Goal: Information Seeking & Learning: Learn about a topic

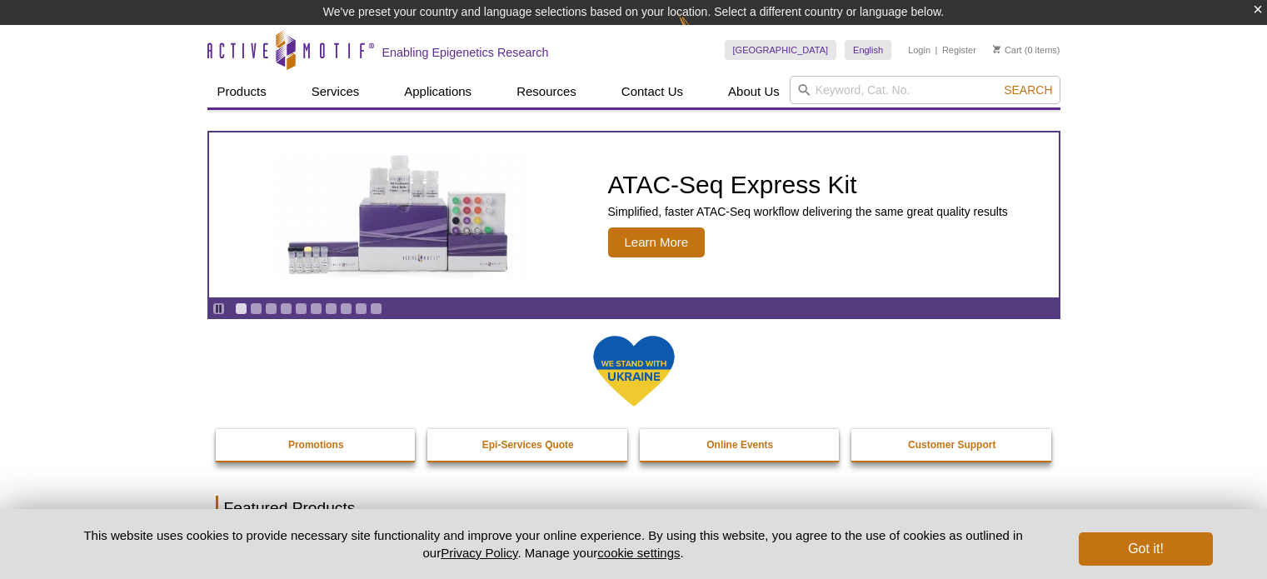
click at [864, 92] on input "search" at bounding box center [924, 90] width 271 height 28
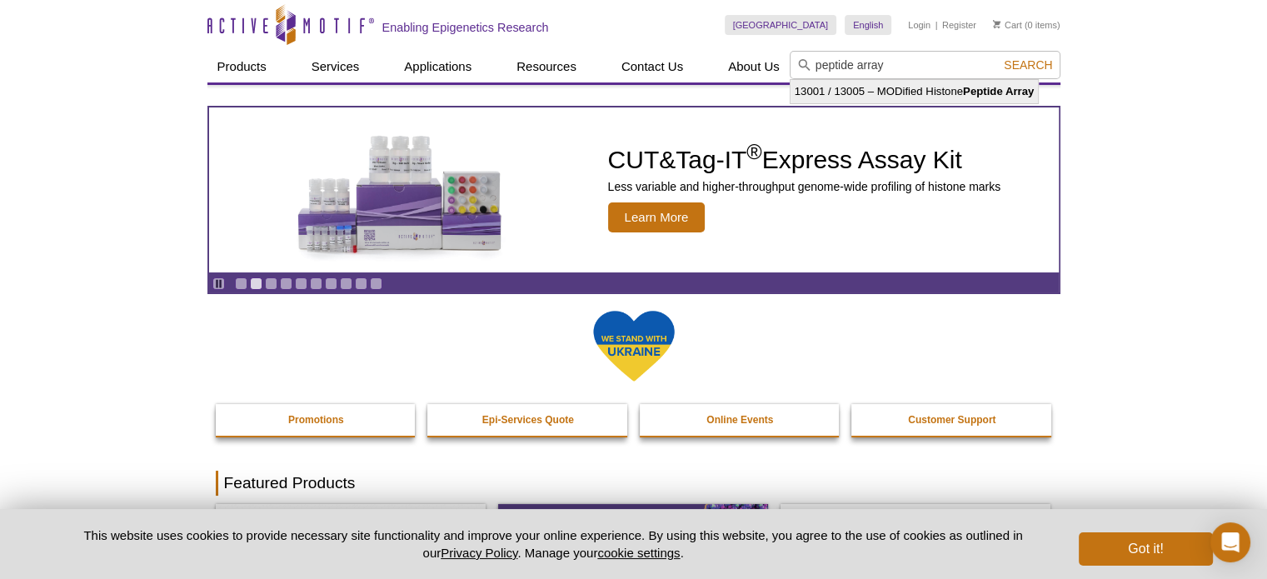
click at [864, 92] on li "13001 / 13005 – MODified Histone Peptide Array" at bounding box center [914, 91] width 248 height 23
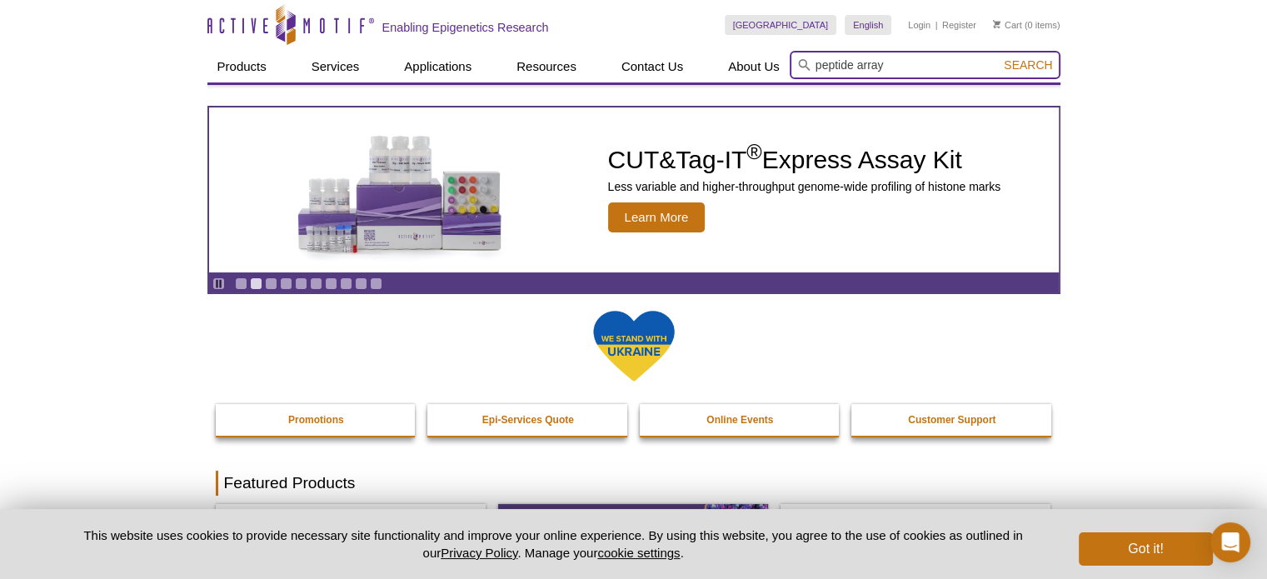
type input "13001 / 13005 – MODified Histone Peptide Array"
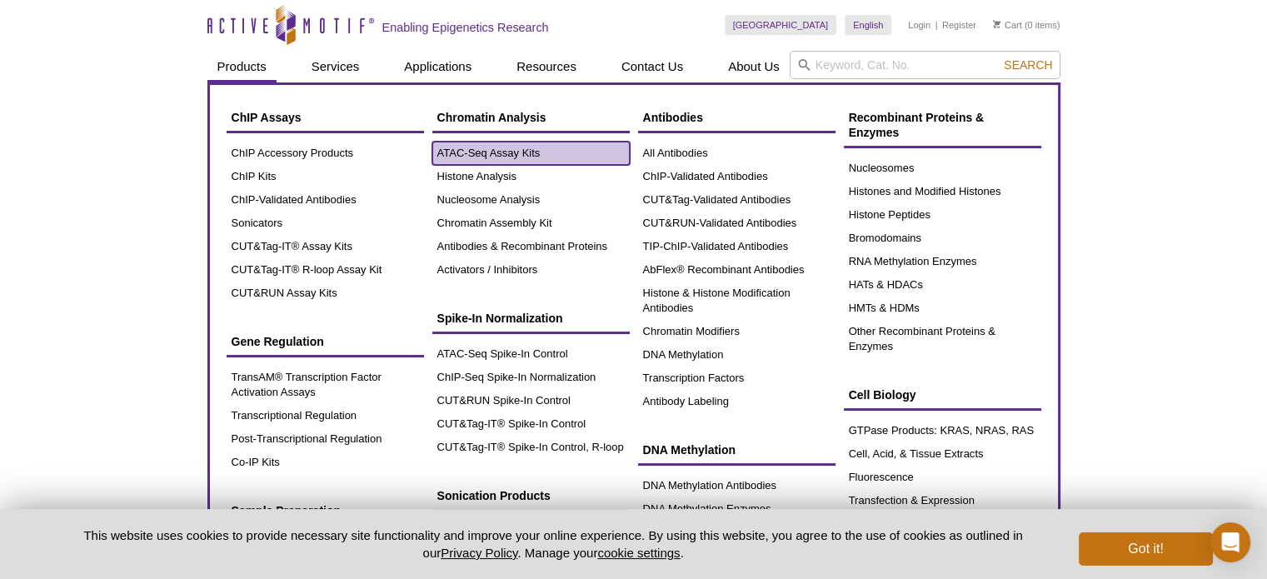
click at [490, 154] on link "ATAC-Seq Assay Kits" at bounding box center [530, 153] width 197 height 23
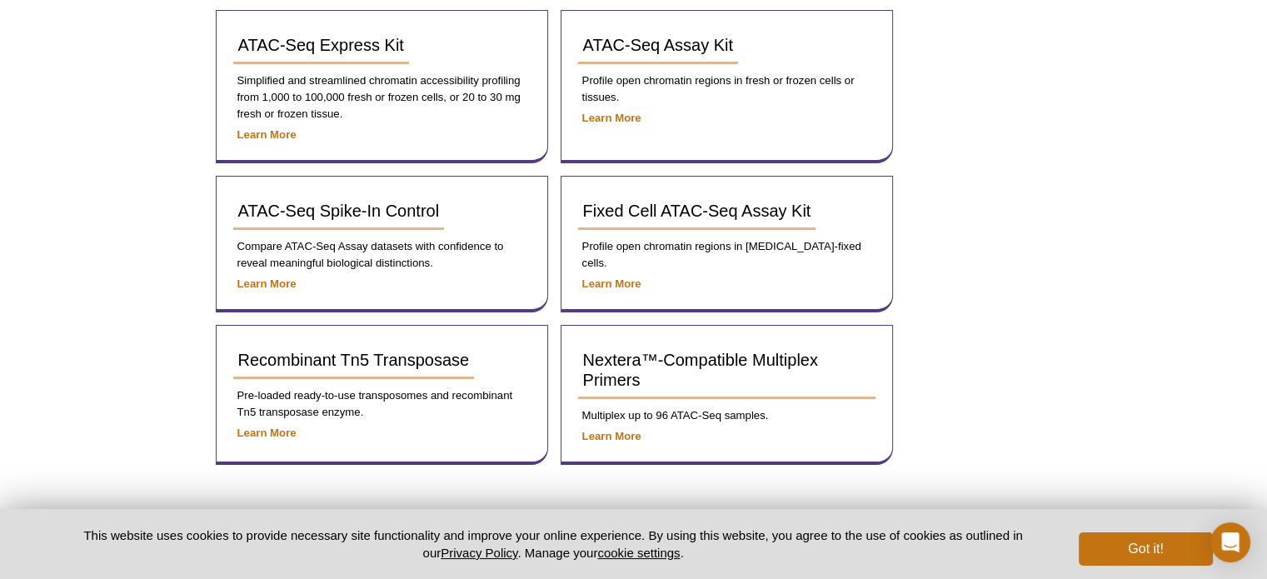
scroll to position [273, 0]
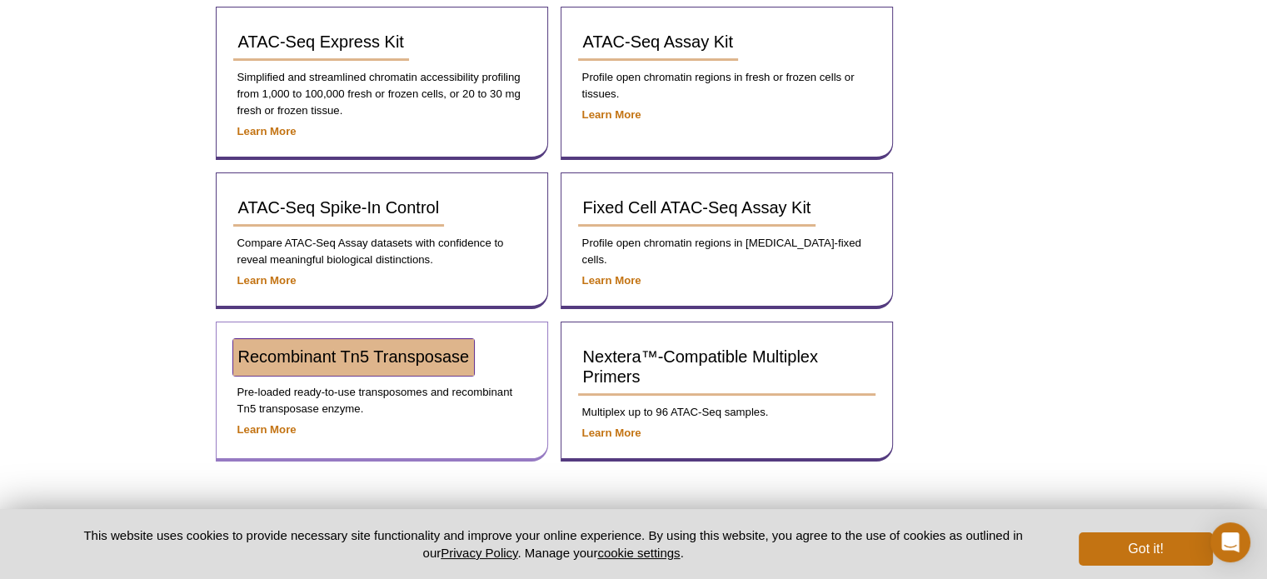
click at [348, 360] on span "Recombinant Tn5 Transposase" at bounding box center [354, 356] width 232 height 18
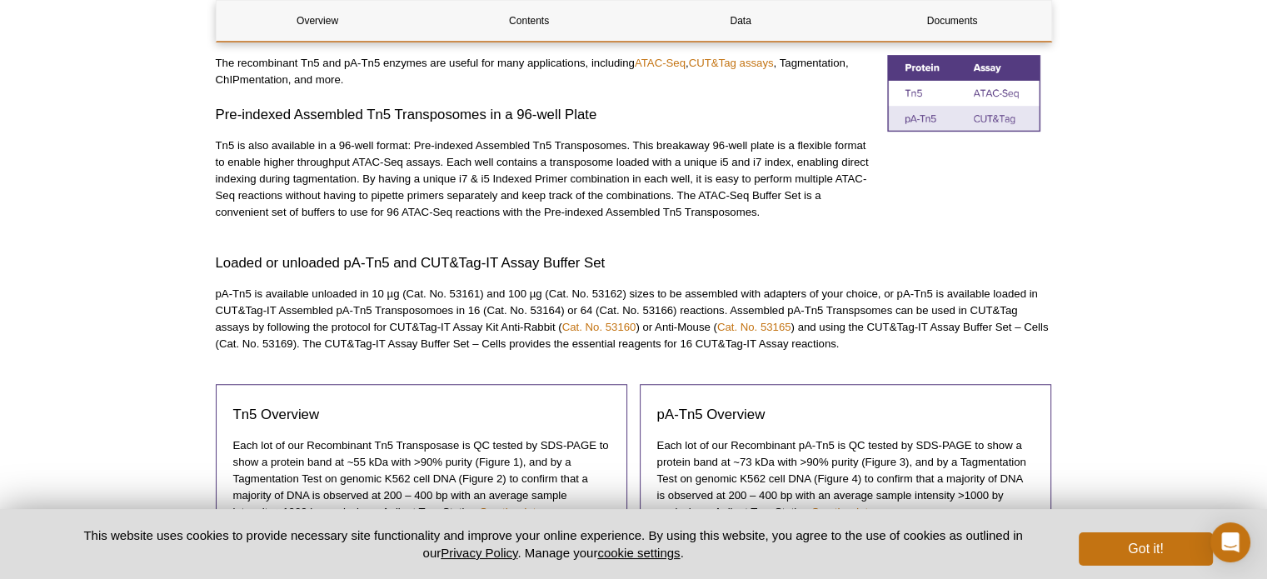
scroll to position [740, 0]
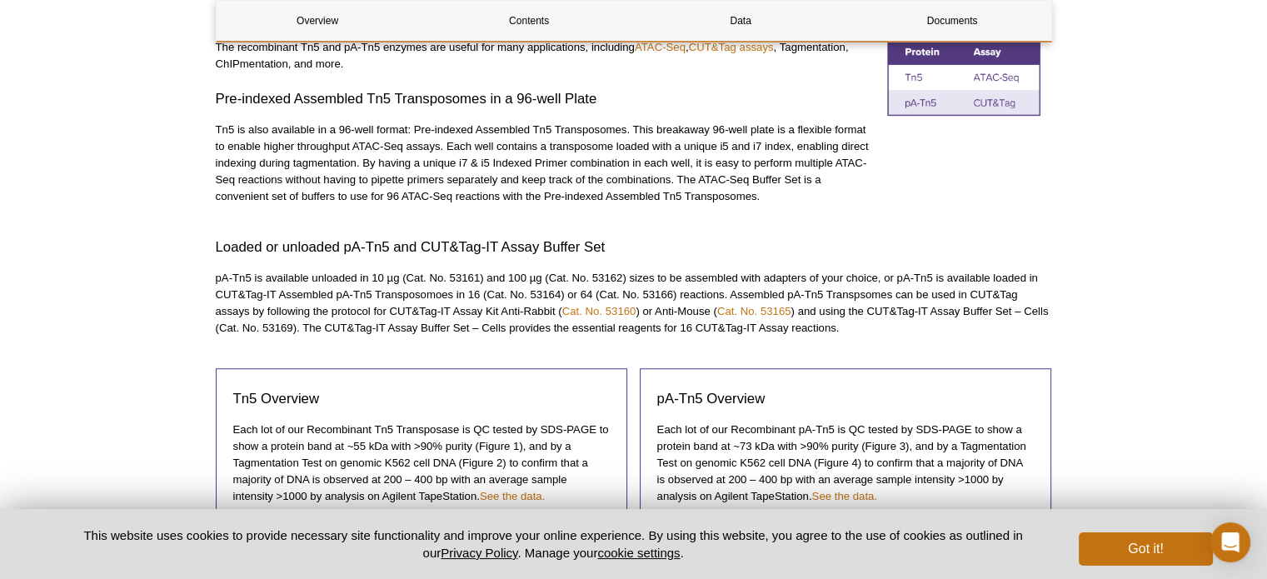
drag, startPoint x: 1063, startPoint y: 76, endPoint x: 1278, endPoint y: 182, distance: 240.2
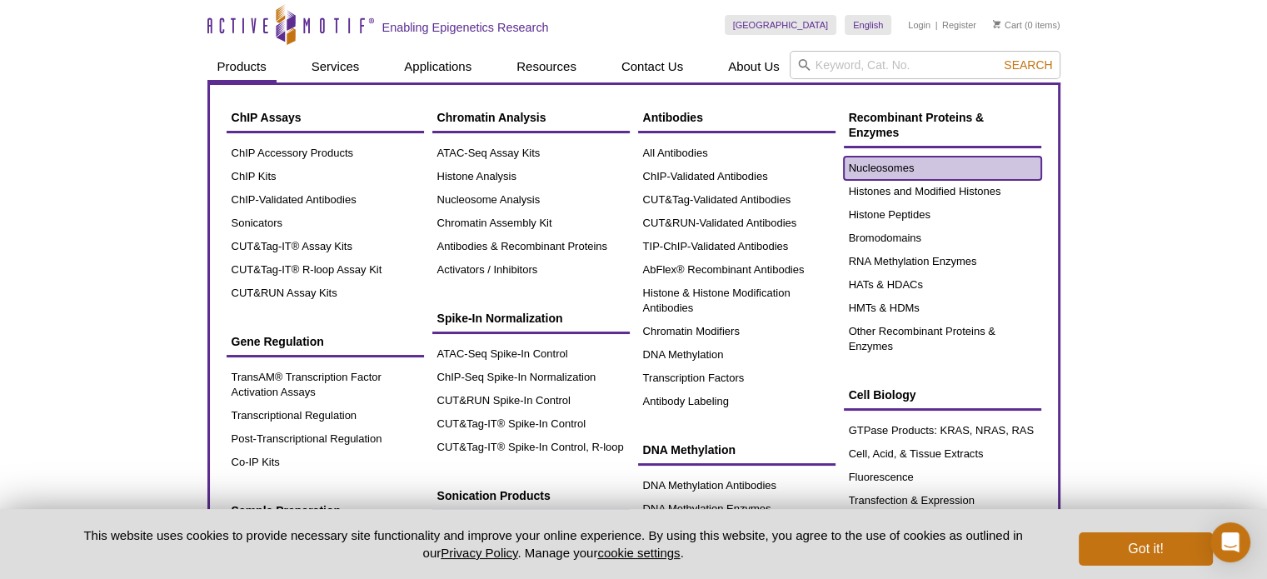
click at [873, 162] on link "Nucleosomes" at bounding box center [942, 168] width 197 height 23
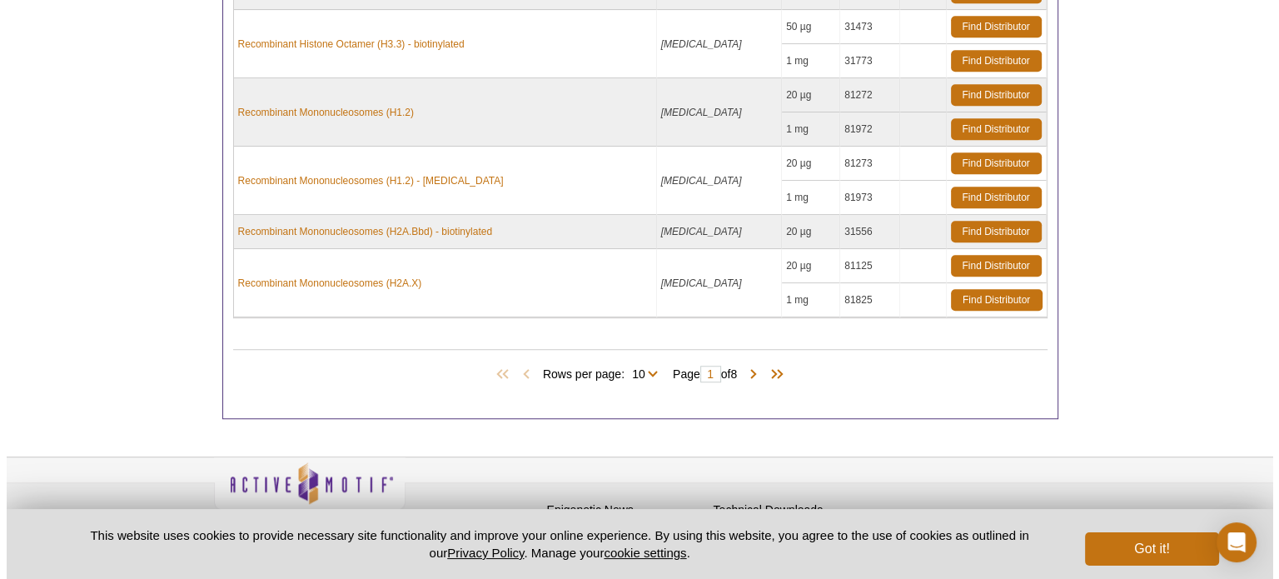
scroll to position [1167, 0]
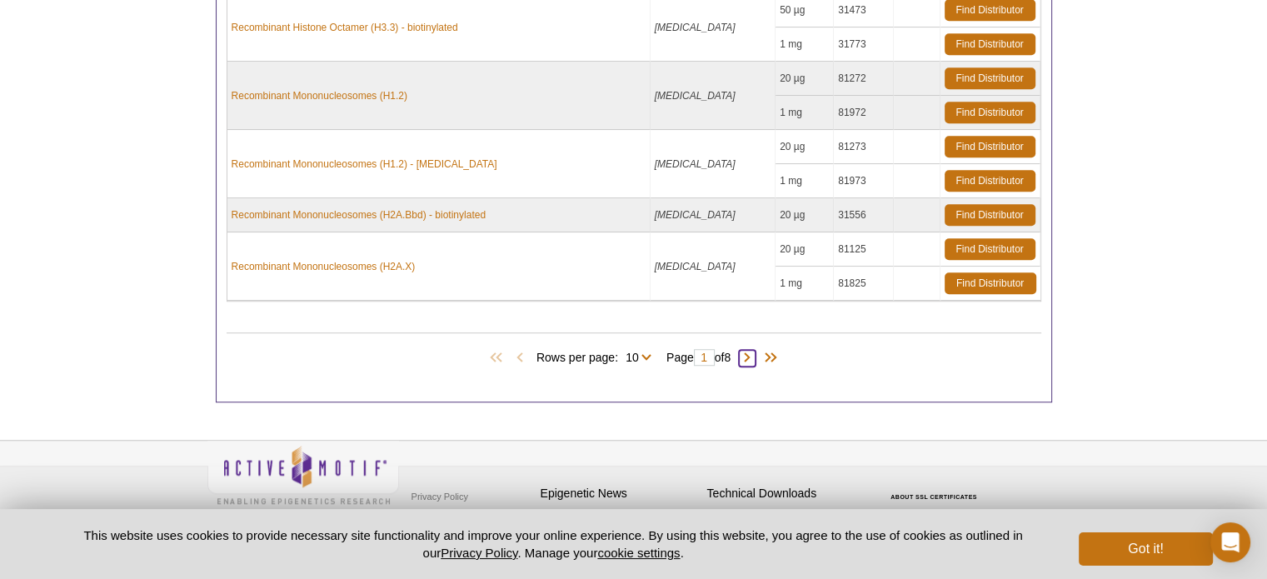
click at [755, 350] on span at bounding box center [747, 358] width 17 height 17
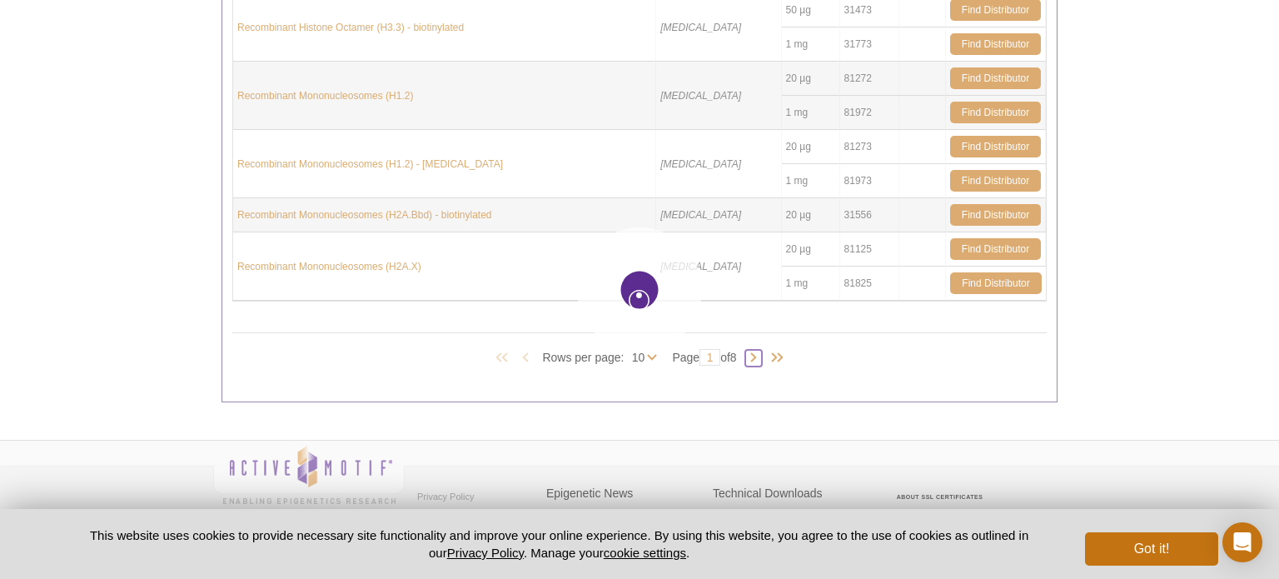
type input "2"
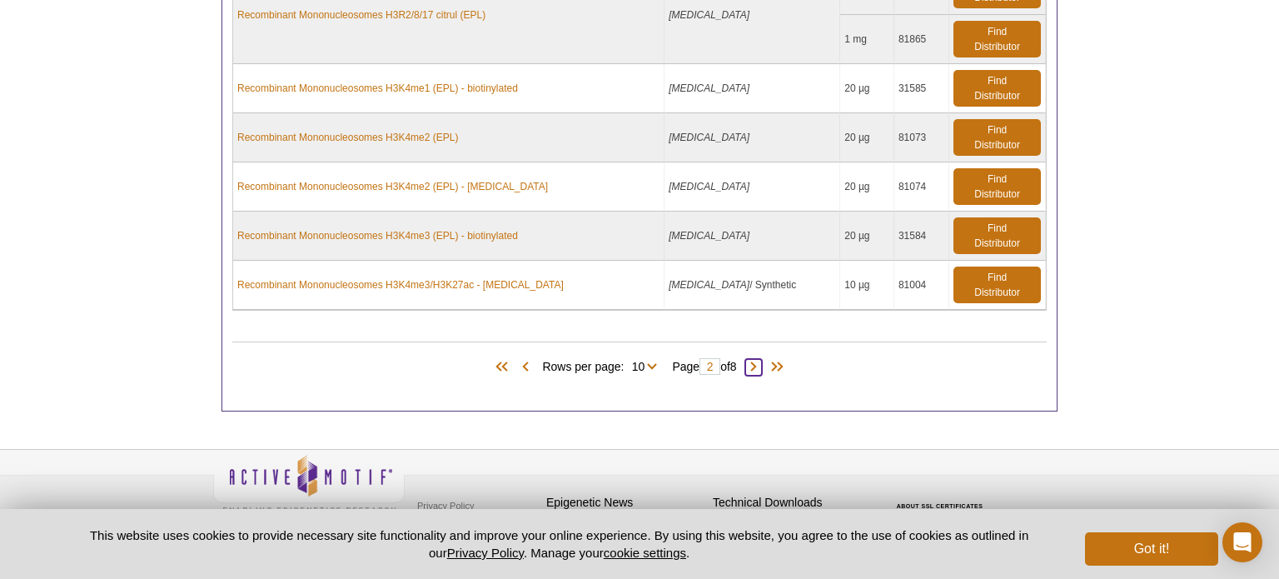
scroll to position [997, 0]
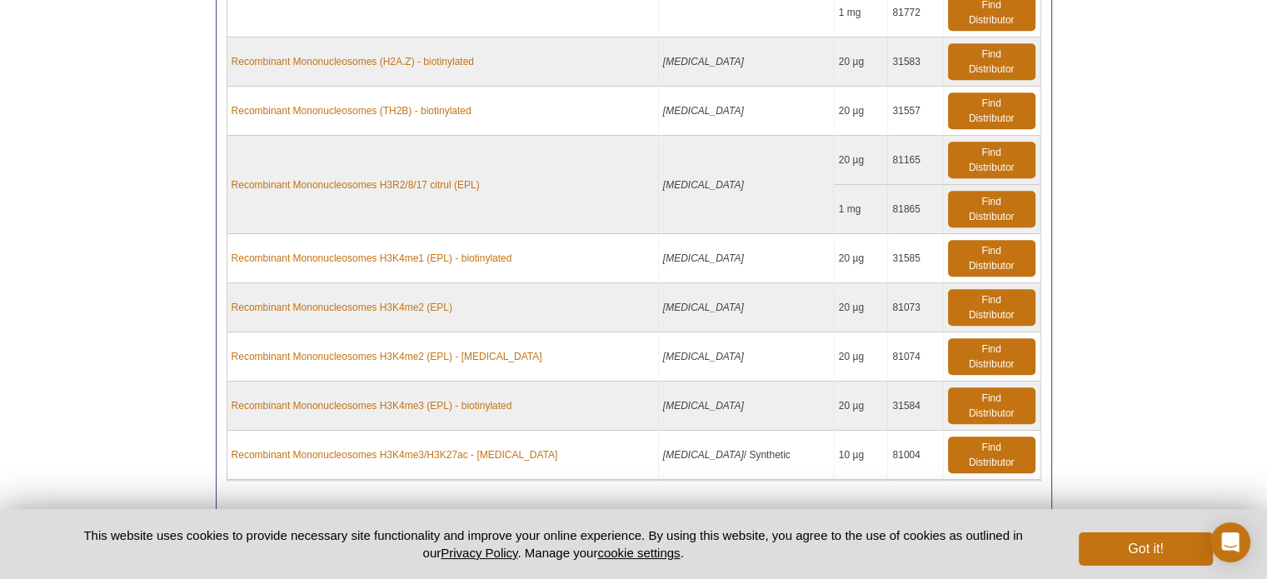
click at [755, 529] on span at bounding box center [747, 537] width 17 height 17
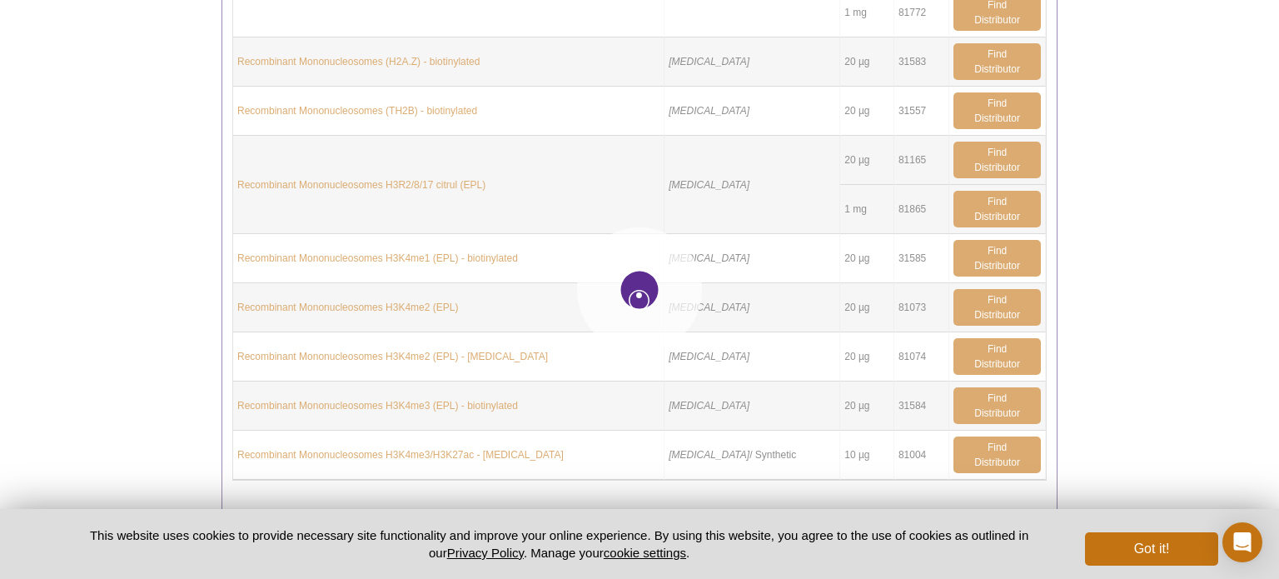
type input "3"
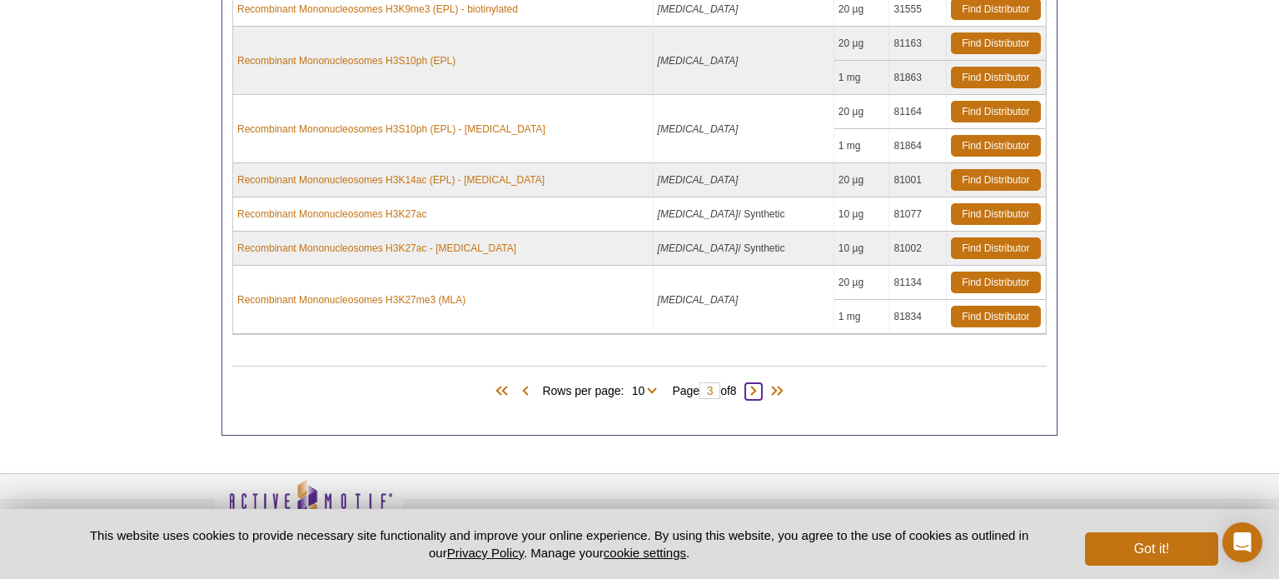
scroll to position [1031, 0]
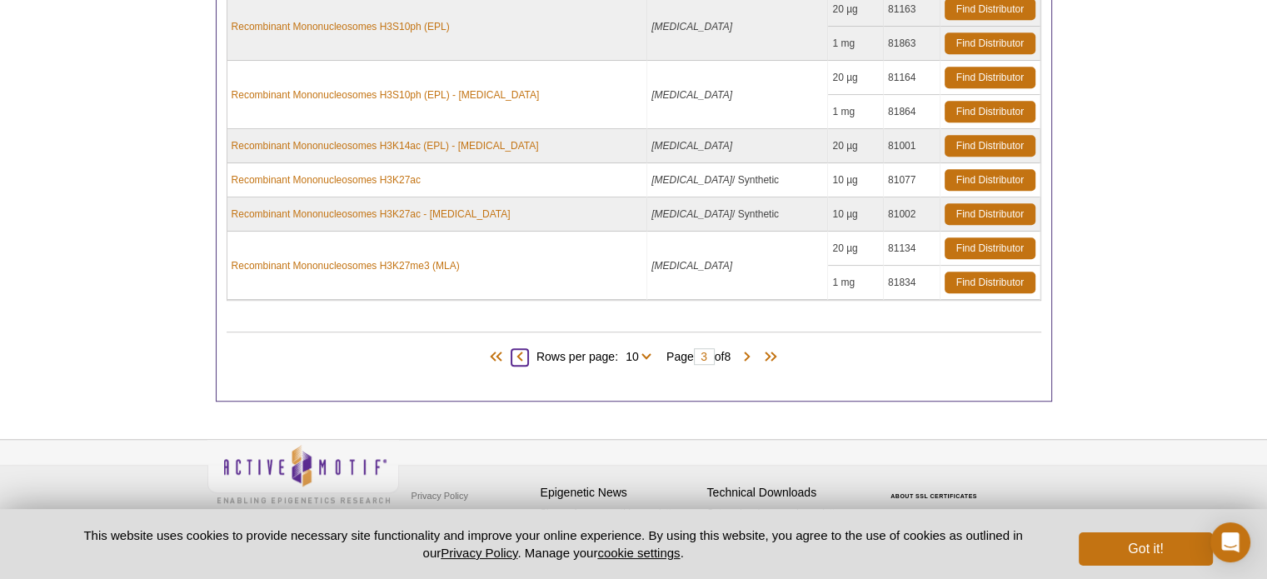
click at [512, 353] on span at bounding box center [519, 357] width 17 height 17
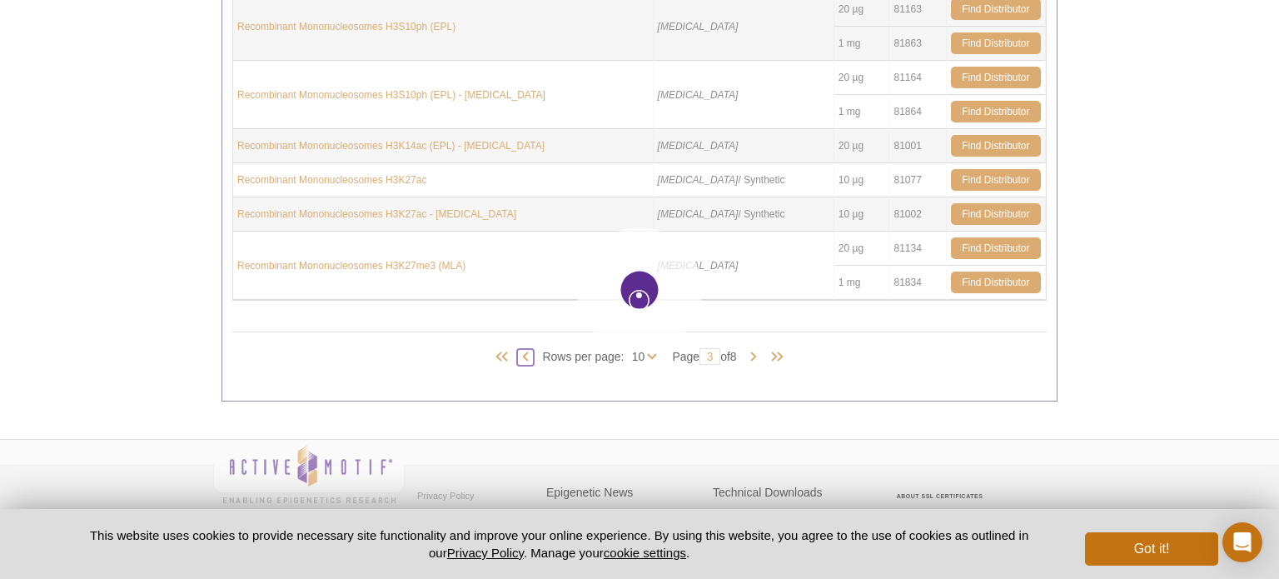
type input "2"
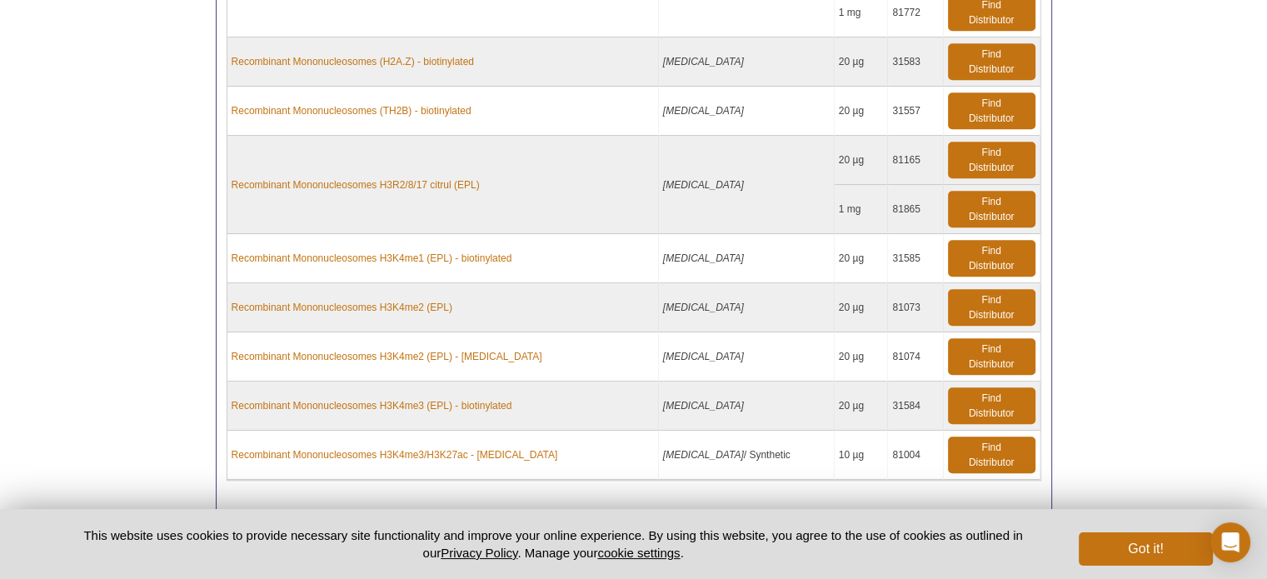
click at [512, 529] on span at bounding box center [519, 537] width 17 height 17
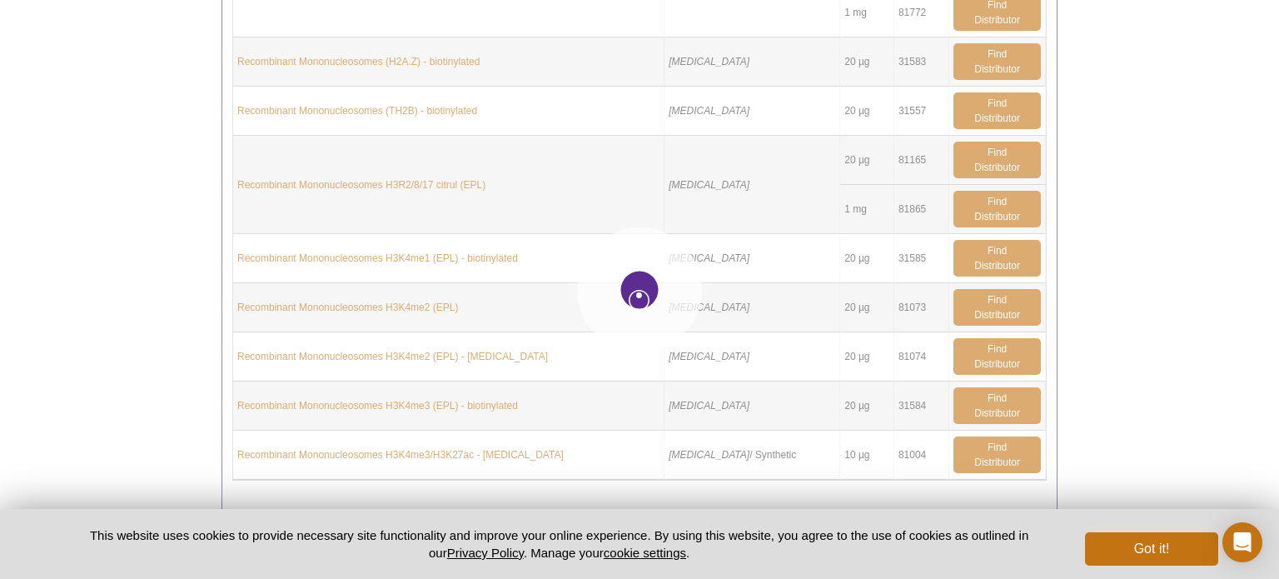
type input "1"
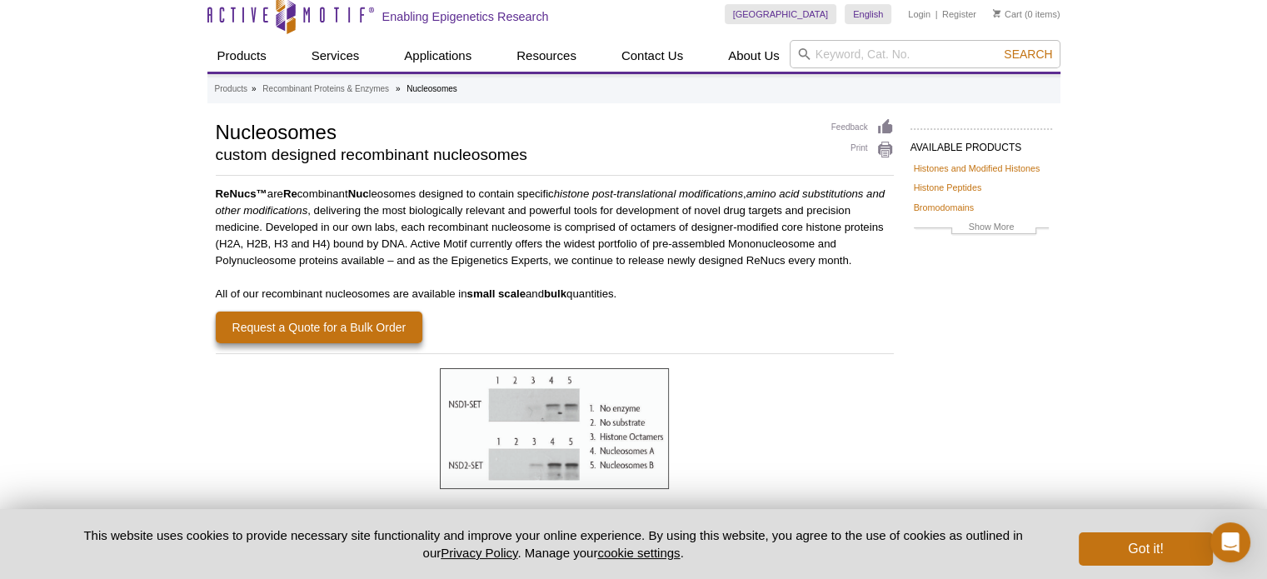
scroll to position [0, 0]
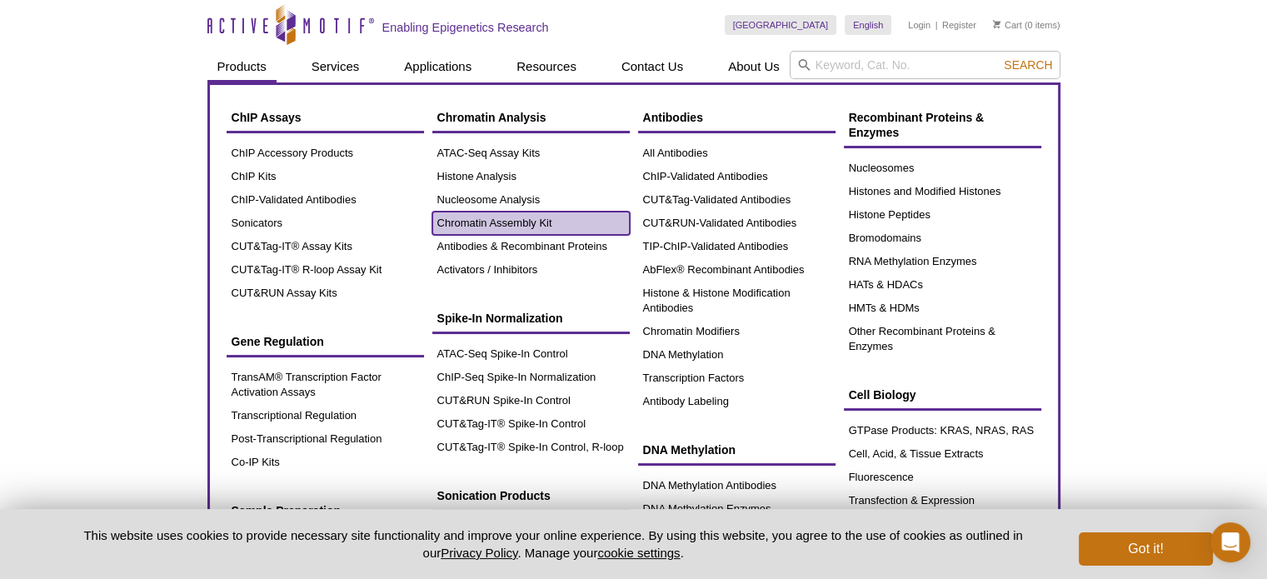
click at [481, 215] on link "Chromatin Assembly Kit" at bounding box center [530, 223] width 197 height 23
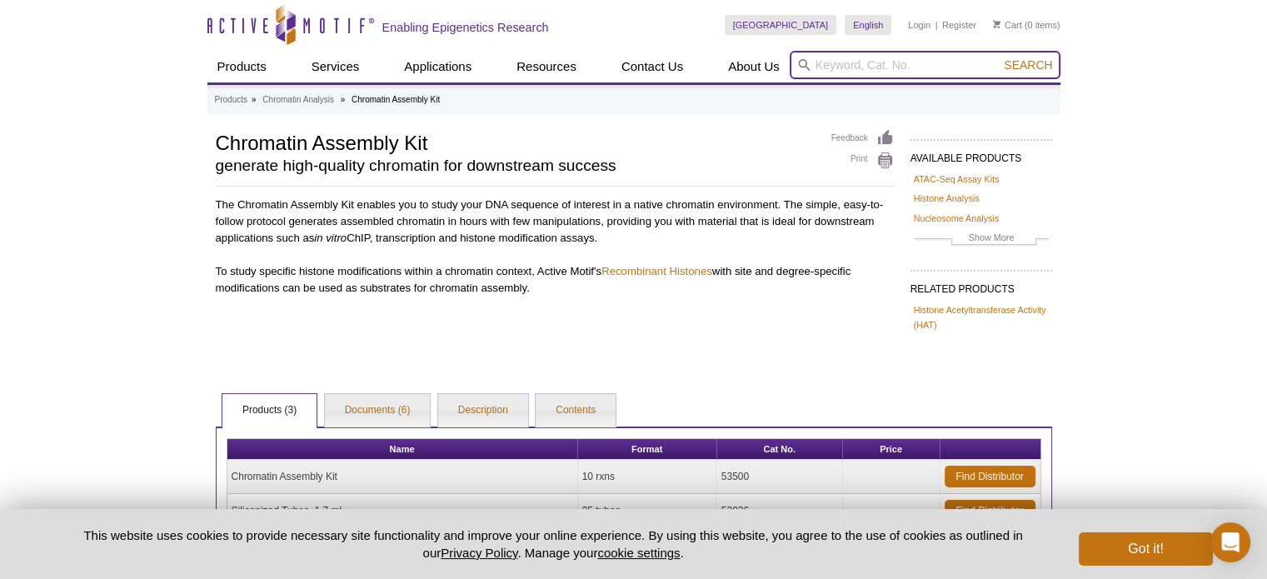
click at [949, 65] on input "search" at bounding box center [924, 65] width 271 height 28
type input "plant"
click at [999, 57] on button "Search" at bounding box center [1028, 64] width 58 height 15
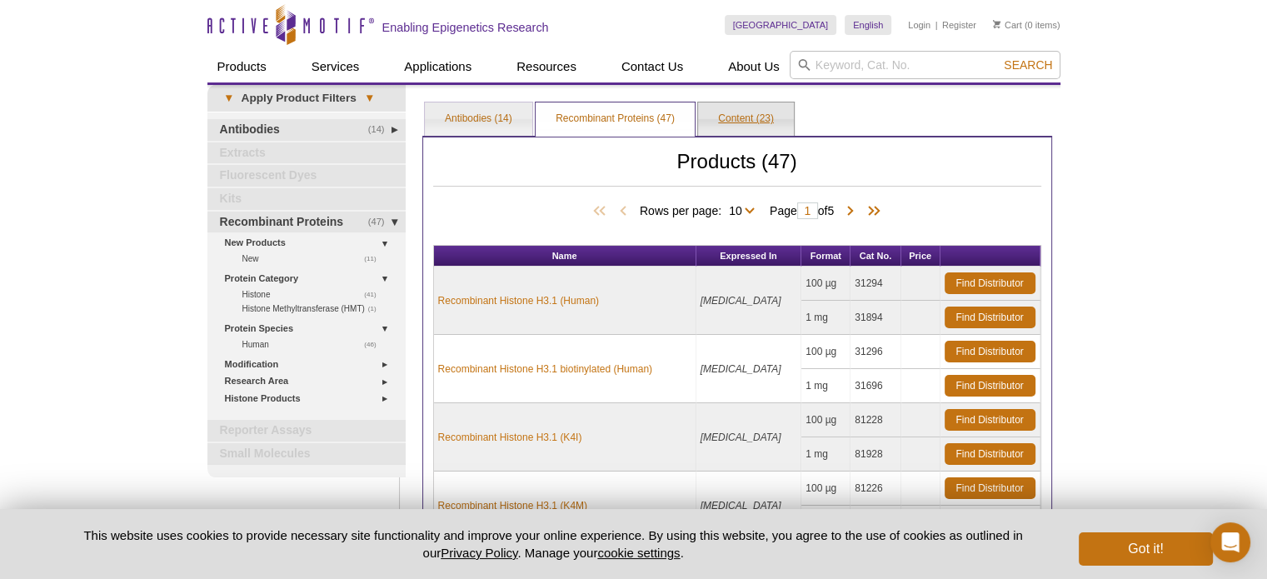
click at [705, 118] on link "Content (23)" at bounding box center [746, 118] width 96 height 33
